Goal: Task Accomplishment & Management: Use online tool/utility

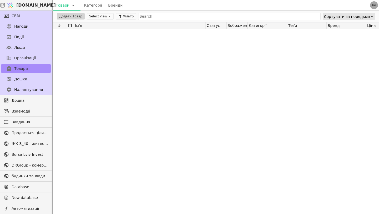
scroll to position [1620, 0]
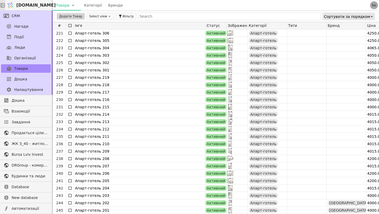
click at [5, 6] on icon at bounding box center [2, 5] width 5 height 5
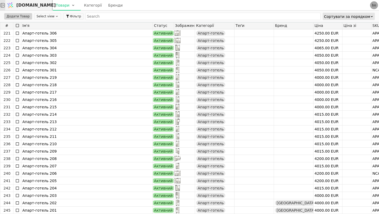
click at [5, 6] on icon at bounding box center [2, 5] width 5 height 5
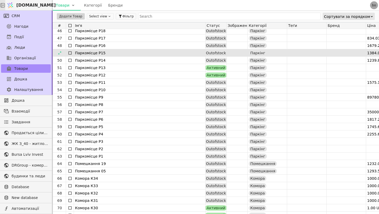
scroll to position [332, 0]
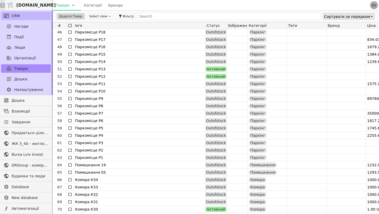
click at [8, 15] on icon at bounding box center [6, 16] width 5 height 4
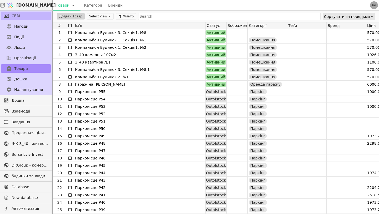
click at [16, 17] on span "CRM" at bounding box center [16, 16] width 8 height 6
click at [10, 80] on icon at bounding box center [8, 78] width 5 height 5
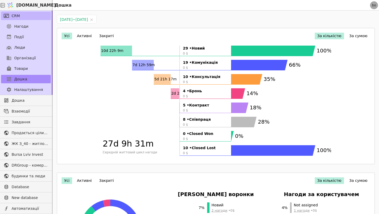
click at [13, 13] on span "CRM" at bounding box center [16, 16] width 8 height 6
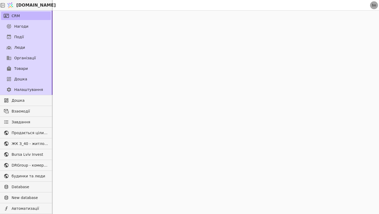
click at [13, 13] on span "CRM" at bounding box center [16, 16] width 8 height 6
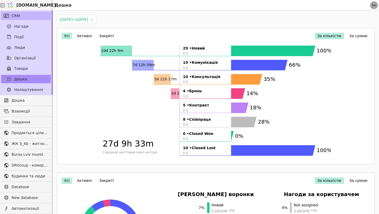
click at [13, 13] on span "CRM" at bounding box center [16, 16] width 8 height 6
click at [16, 42] on div "Події" at bounding box center [26, 37] width 52 height 11
click at [15, 48] on span "Люди" at bounding box center [19, 48] width 11 height 6
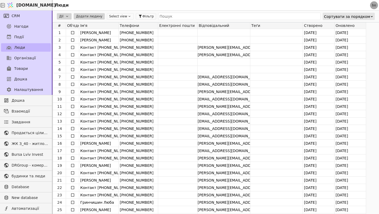
click at [15, 48] on span "Люди" at bounding box center [19, 48] width 11 height 6
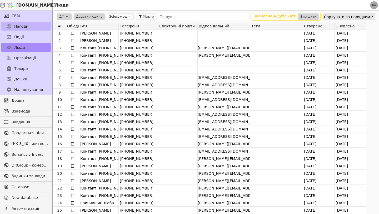
click at [15, 24] on span "Нагоди" at bounding box center [21, 27] width 14 height 6
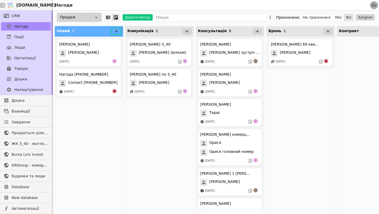
click at [120, 33] on button at bounding box center [116, 31] width 9 height 6
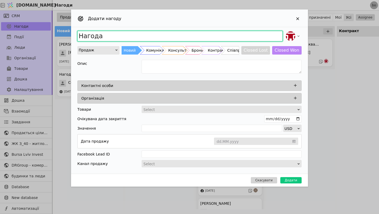
click at [128, 36] on input "Нагода" at bounding box center [179, 36] width 205 height 11
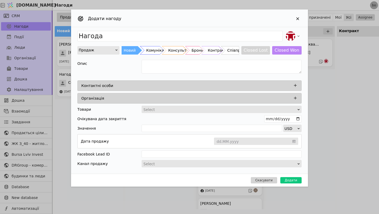
click at [146, 84] on div "Контактні особи" at bounding box center [190, 85] width 219 height 7
click at [294, 22] on div "Add Opportunity" at bounding box center [298, 19] width 8 height 8
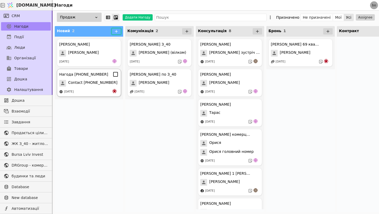
click at [94, 88] on div "Нагода +380964901162 Contact +380964901162 27.08.2025" at bounding box center [89, 83] width 64 height 28
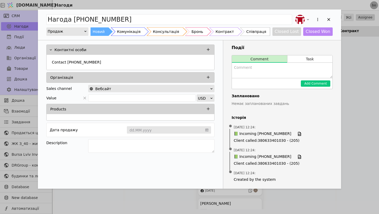
click at [255, 32] on div "Співпраця" at bounding box center [256, 31] width 20 height 8
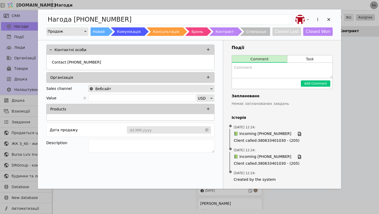
click at [242, 66] on textarea "Add Opportunity" at bounding box center [282, 70] width 101 height 15
click at [82, 48] on p "Контактні особи" at bounding box center [70, 50] width 32 height 6
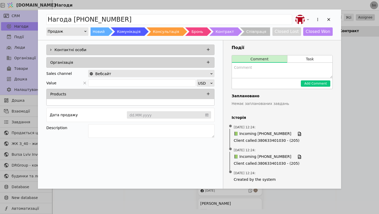
click at [82, 48] on p "Контактні особи" at bounding box center [70, 50] width 32 height 6
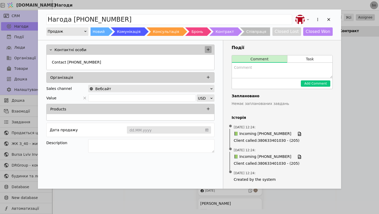
click at [206, 49] on icon "Add Opportunity" at bounding box center [208, 49] width 5 height 5
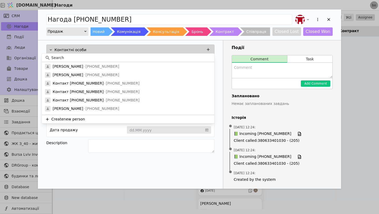
click at [156, 58] on input at bounding box center [131, 58] width 160 height 6
click at [149, 60] on input at bounding box center [131, 58] width 160 height 6
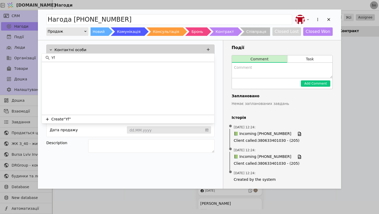
type input "Y"
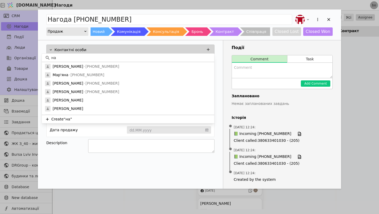
type input "н"
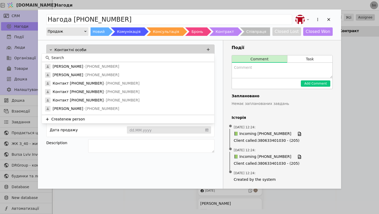
click at [80, 143] on div "Description" at bounding box center [67, 142] width 42 height 7
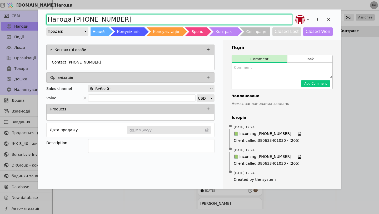
click at [68, 21] on input "Нагода +380964901162" at bounding box center [169, 19] width 246 height 11
type input "Назар +380964901162"
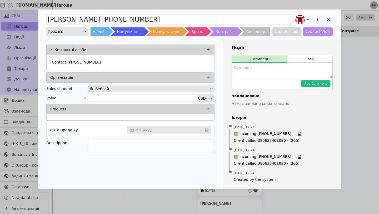
click at [258, 70] on textarea "Add Opportunity" at bounding box center [282, 70] width 101 height 15
click at [312, 68] on textarea "Пропозиція поставити металеві конструкції для будівництва" at bounding box center [282, 70] width 101 height 15
type textarea "Пропозиція поставити металометріали для будівництва"
click at [328, 18] on icon "Add Opportunity" at bounding box center [328, 19] width 5 height 5
